Goal: Navigation & Orientation: Go to known website

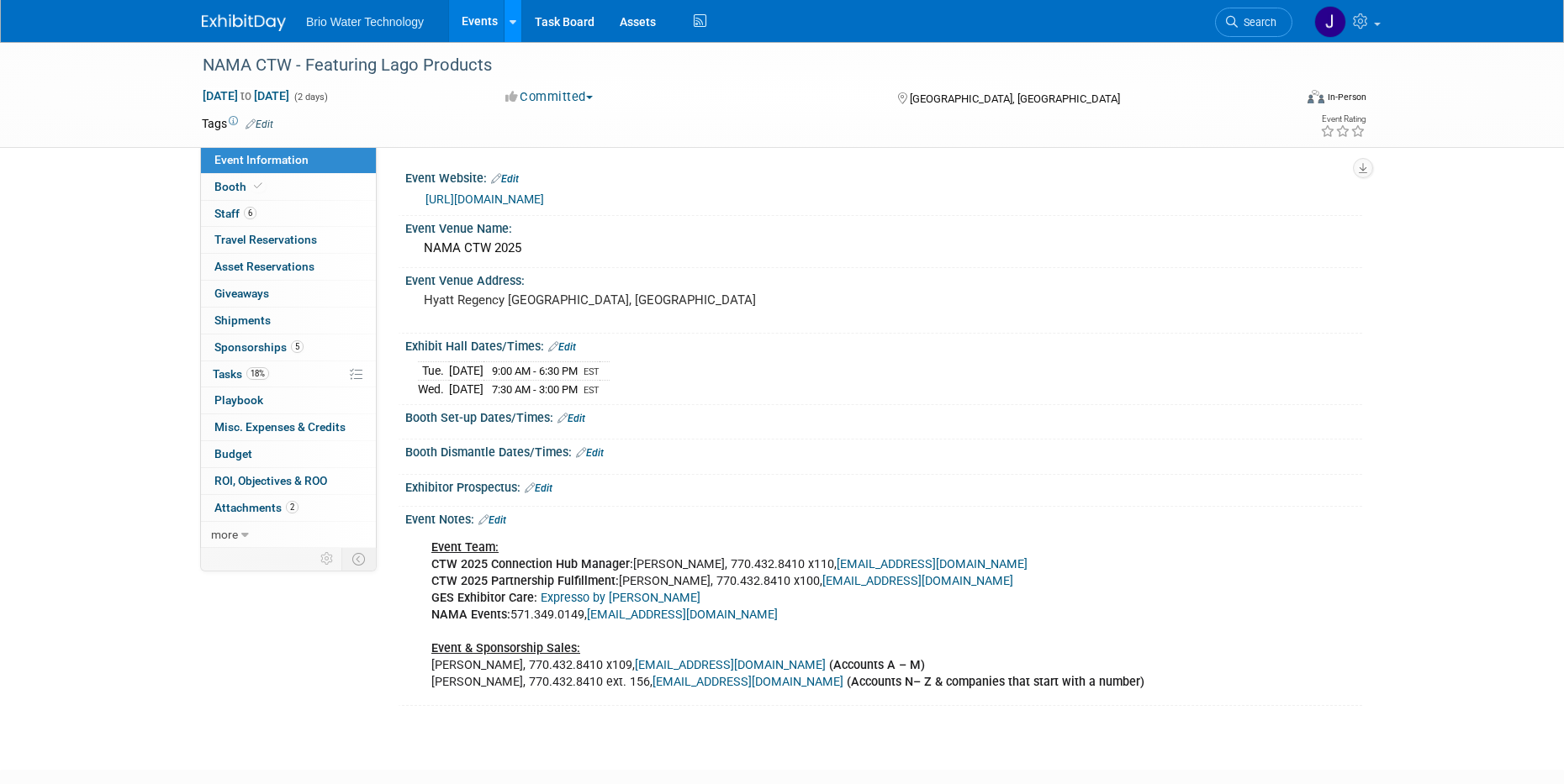
click at [511, 24] on icon at bounding box center [512, 23] width 6 height 11
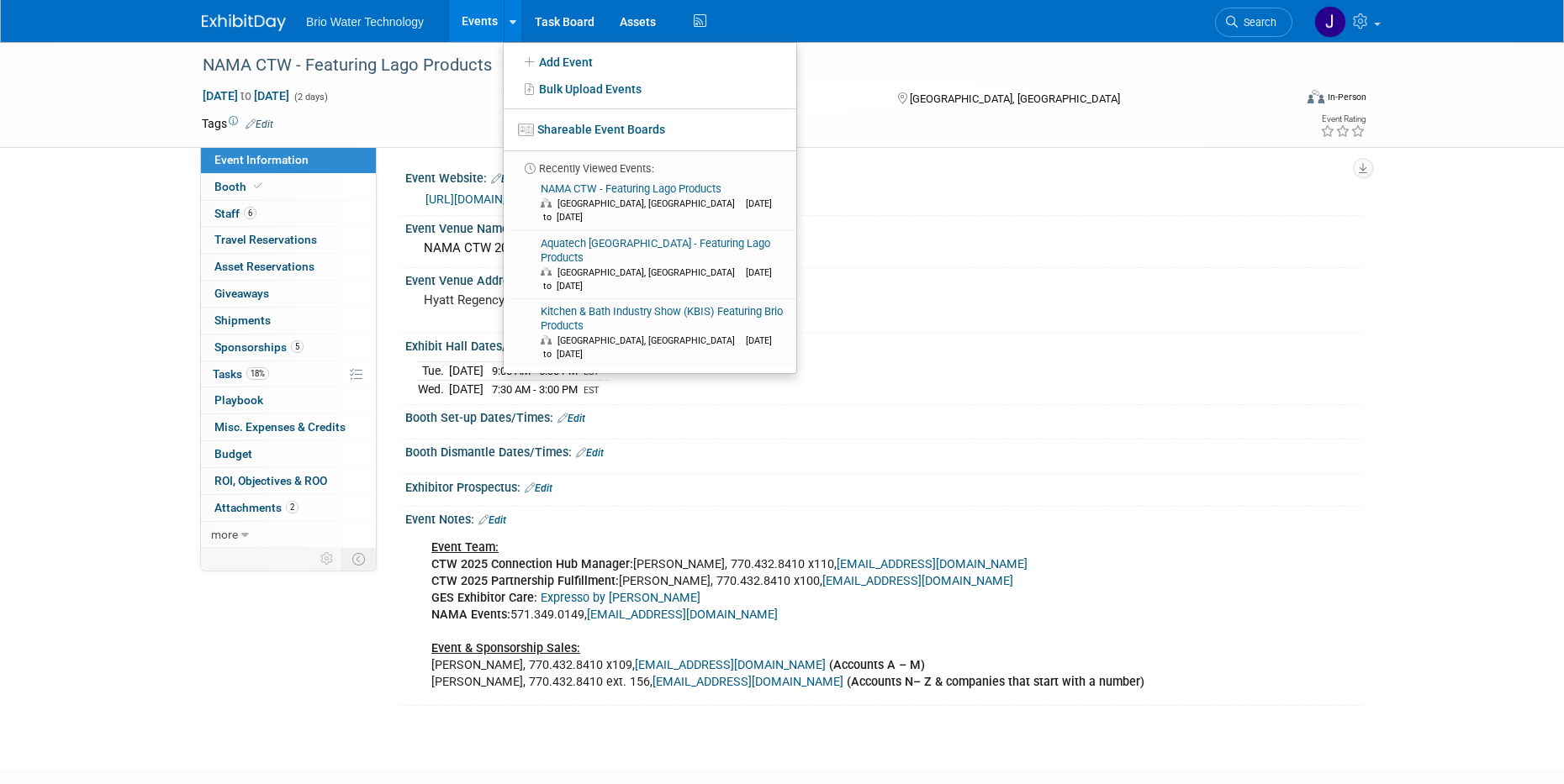
click at [63, 205] on div "NAMA CTW - Featuring Lago Products Nov 4, 2025 to Nov 5, 2025 (2 days) Nov 4, 2…" at bounding box center [782, 391] width 1564 height 697
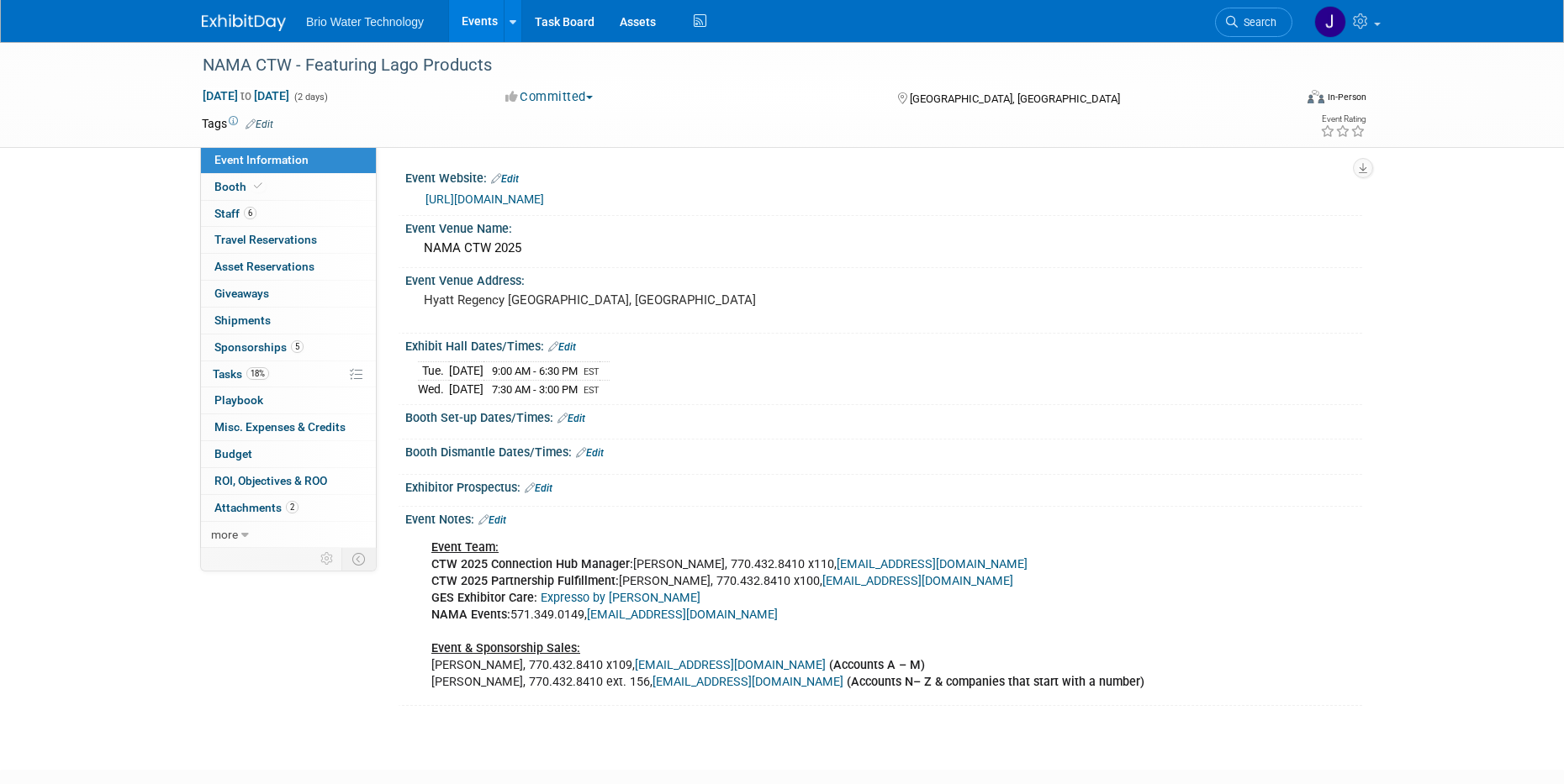
click at [345, 26] on span "Brio Water Technology" at bounding box center [365, 22] width 117 height 14
click at [234, 30] on img at bounding box center [243, 23] width 84 height 17
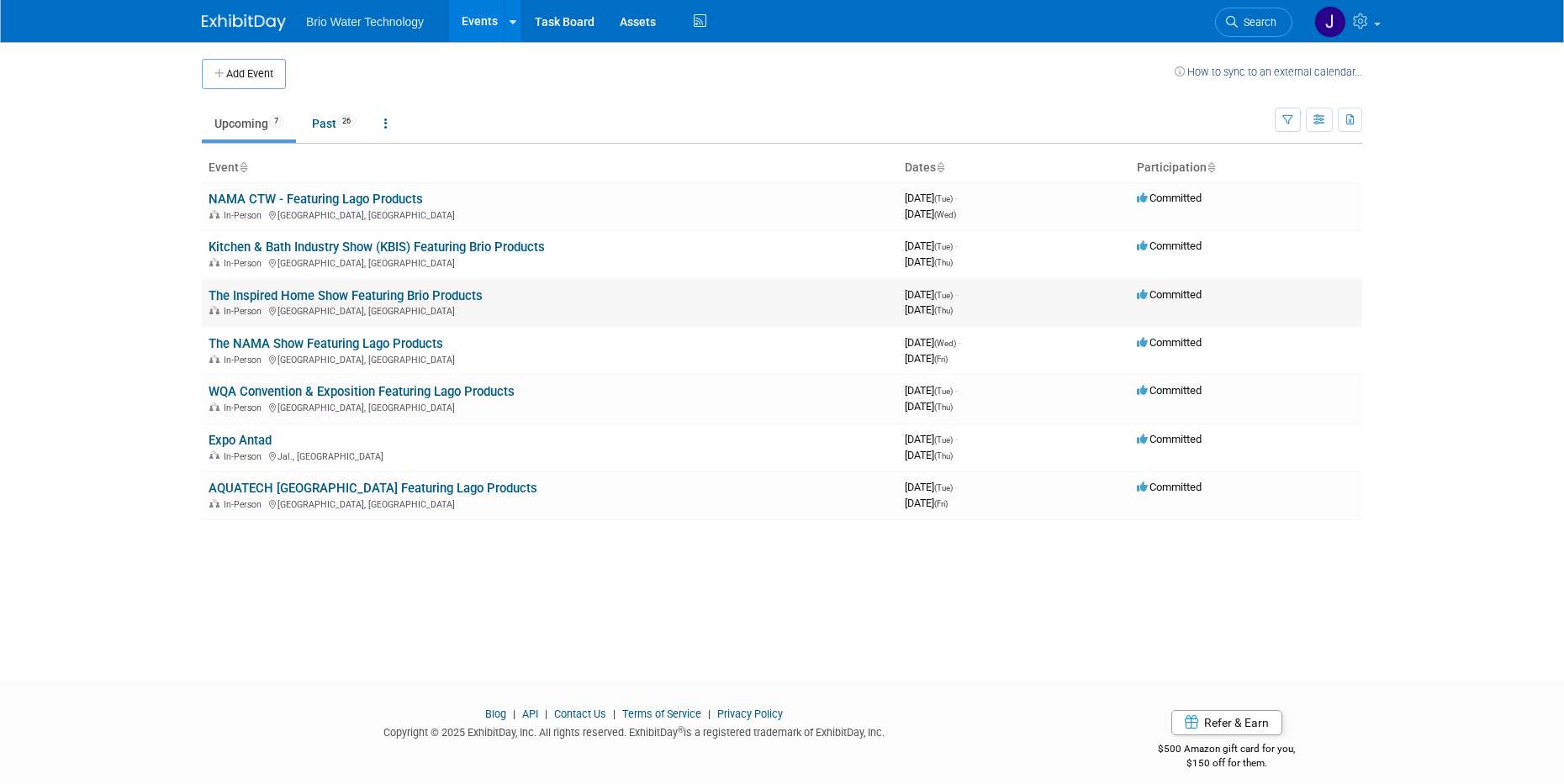
click at [234, 300] on link "The Inspired Home Show Featuring Brio Products" at bounding box center [345, 295] width 274 height 15
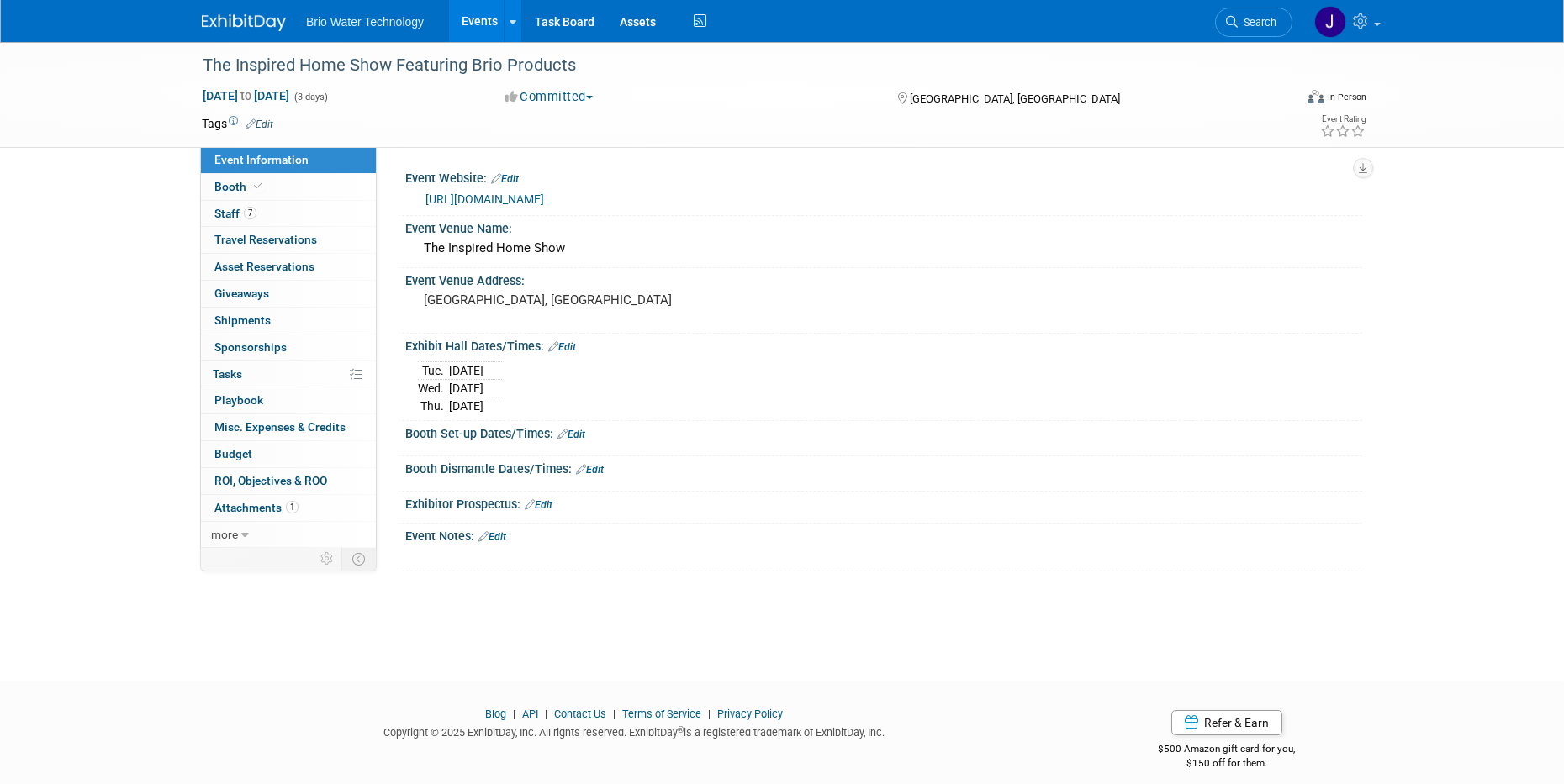
click at [544, 201] on link "https://www.theinspiredhomeshow.com/" at bounding box center [484, 199] width 118 height 14
